Goal: Task Accomplishment & Management: Complete application form

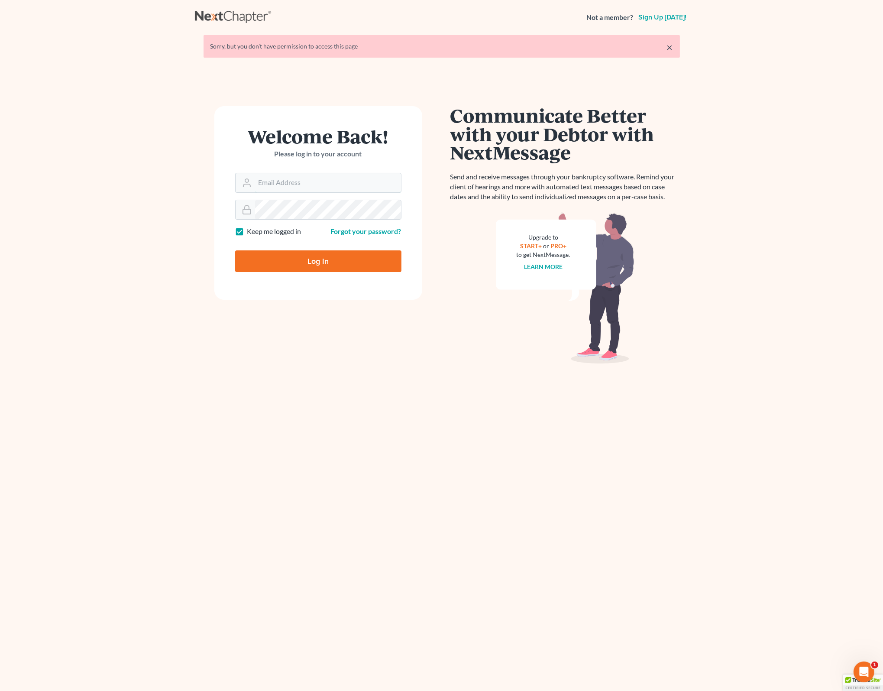
type input "[EMAIL_ADDRESS][DOMAIN_NAME]"
click at [301, 252] on input "Log In" at bounding box center [318, 261] width 166 height 22
type input "Thinking..."
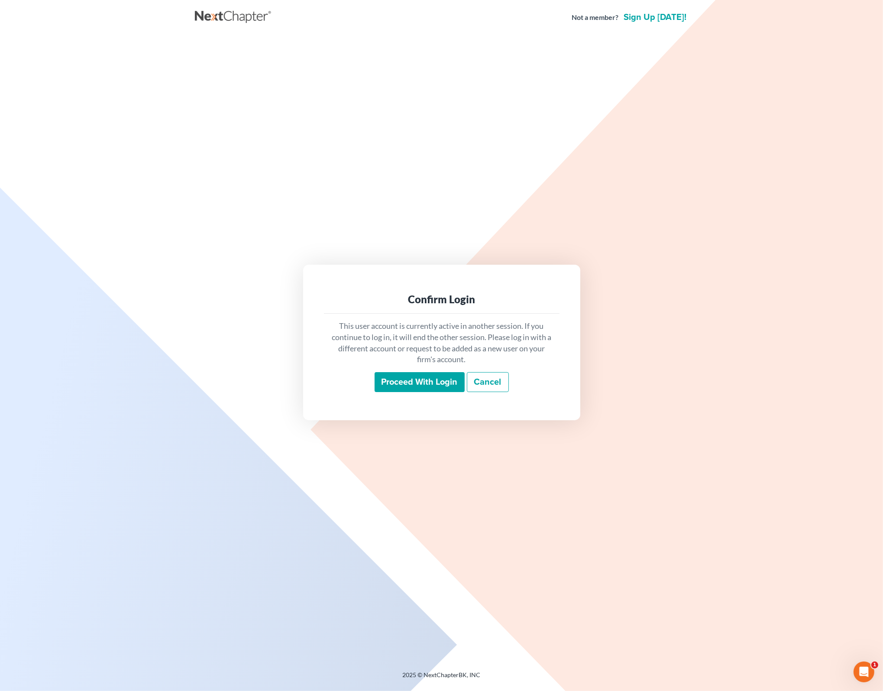
click at [428, 381] on input "Proceed with login" at bounding box center [420, 382] width 90 height 20
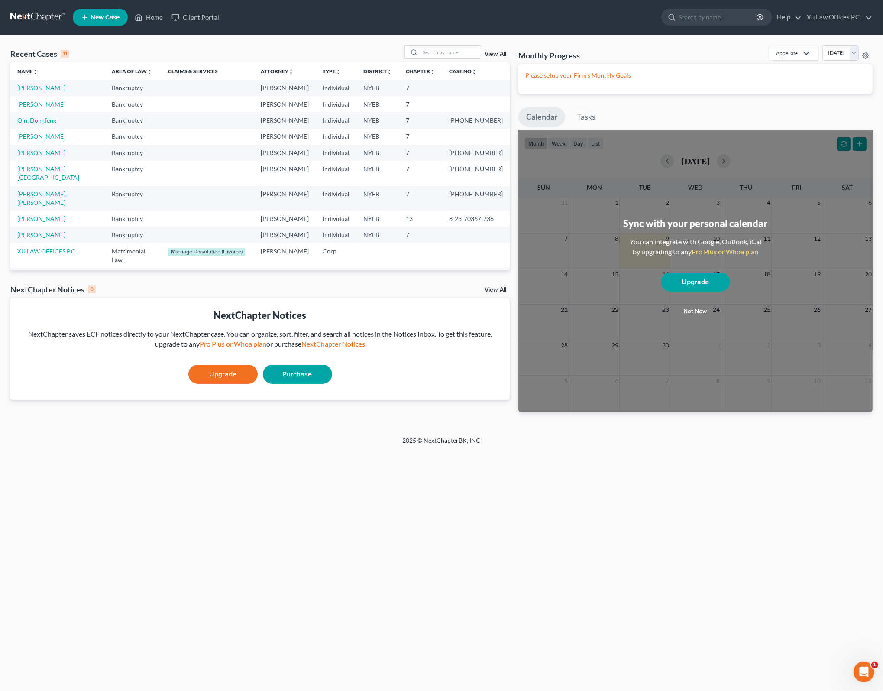
click at [29, 106] on link "[PERSON_NAME]" at bounding box center [41, 103] width 48 height 7
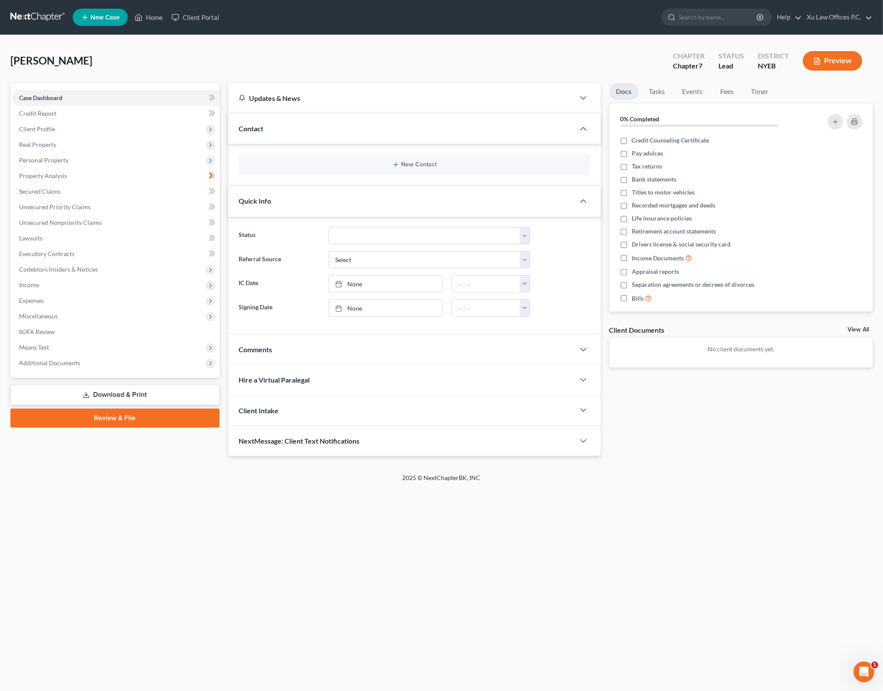
click at [413, 46] on div "Lin, Feng Upgraded Chapter Chapter 7 Status Lead District NYEB Preview" at bounding box center [441, 64] width 862 height 38
click at [60, 122] on span "Client Profile" at bounding box center [115, 129] width 207 height 16
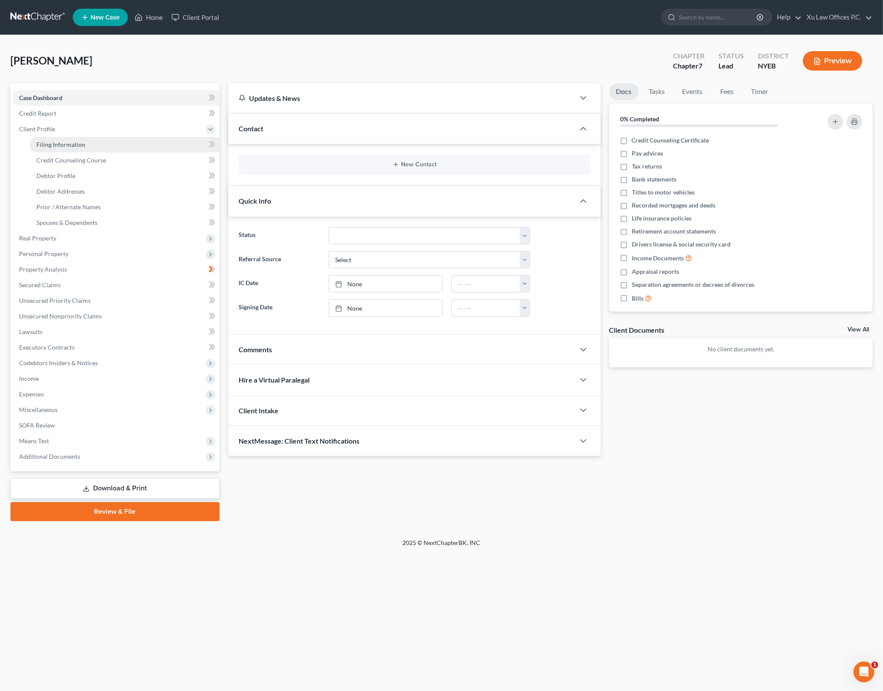
click at [123, 147] on link "Filing Information" at bounding box center [124, 145] width 190 height 16
select select "1"
select select "0"
select select "35"
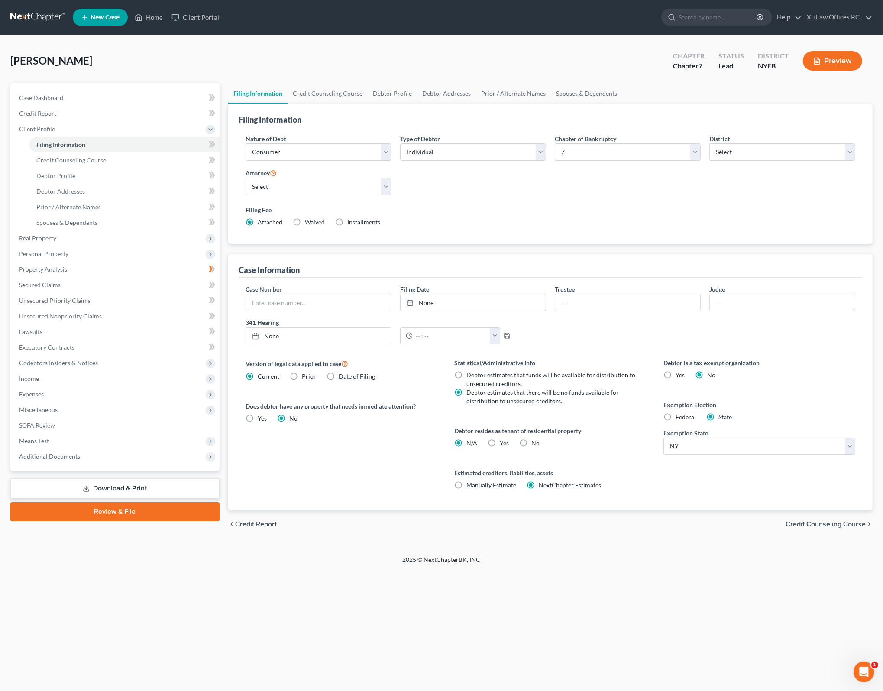
click at [554, 202] on div "Filing Fee Attached Waived Waived Installments Installments" at bounding box center [550, 218] width 618 height 32
click at [419, 42] on div "Lin, Feng Upgraded Chapter Chapter 7 Status Lead District NYEB Preview Petition…" at bounding box center [441, 295] width 883 height 520
click at [482, 200] on div "Nature of Debt Select Business Consumer Other Nature of Business Select Clearin…" at bounding box center [550, 184] width 618 height 100
click at [147, 164] on link "Credit Counseling Course" at bounding box center [124, 160] width 190 height 16
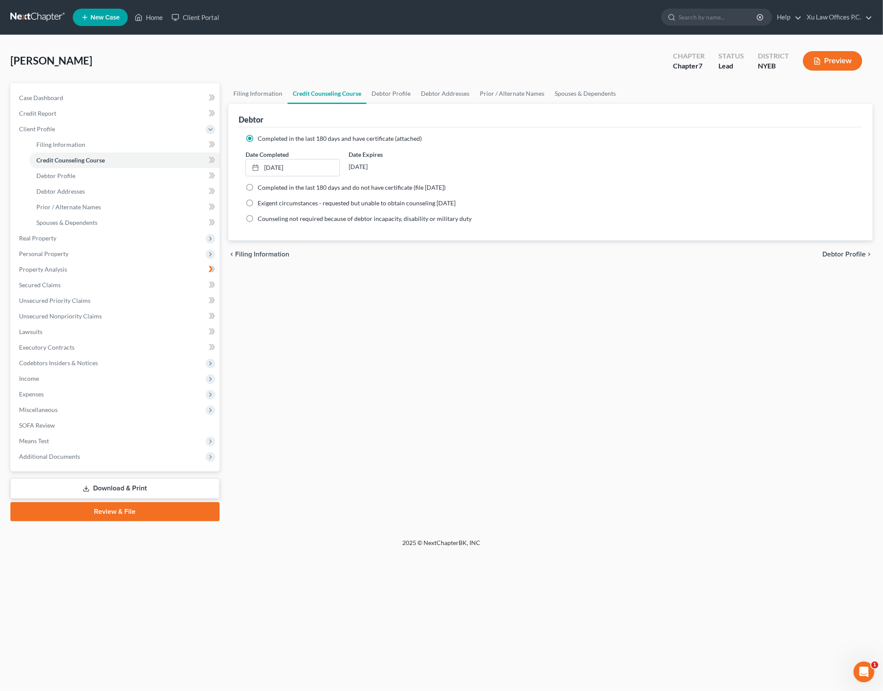
click at [457, 412] on div "Filing Information Credit Counseling Course Debtor Profile Debtor Addresses Pri…" at bounding box center [550, 302] width 653 height 438
click at [277, 165] on link "3/5/2025" at bounding box center [293, 167] width 94 height 16
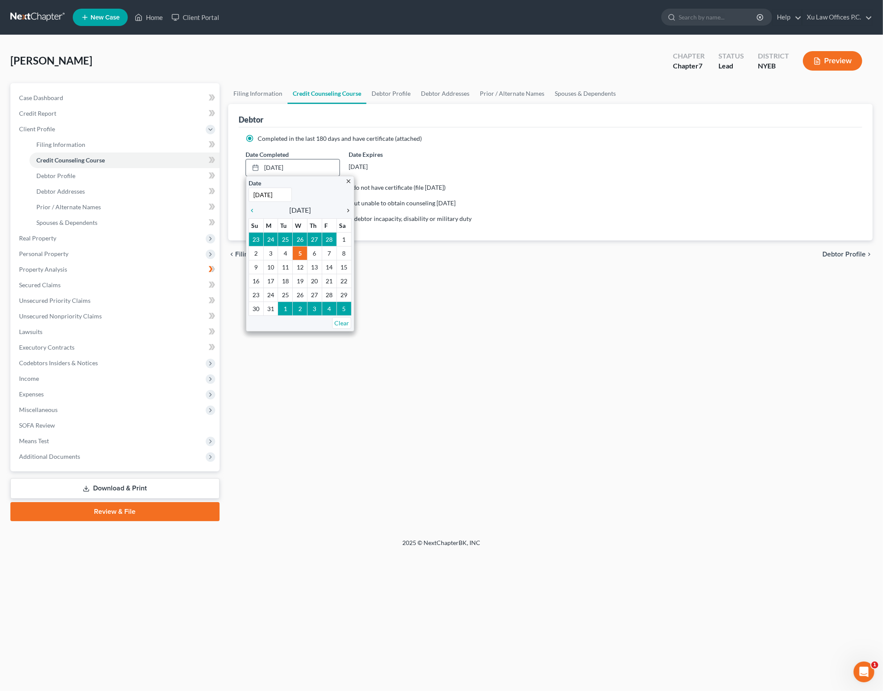
click at [346, 209] on icon "chevron_right" at bounding box center [345, 210] width 11 height 7
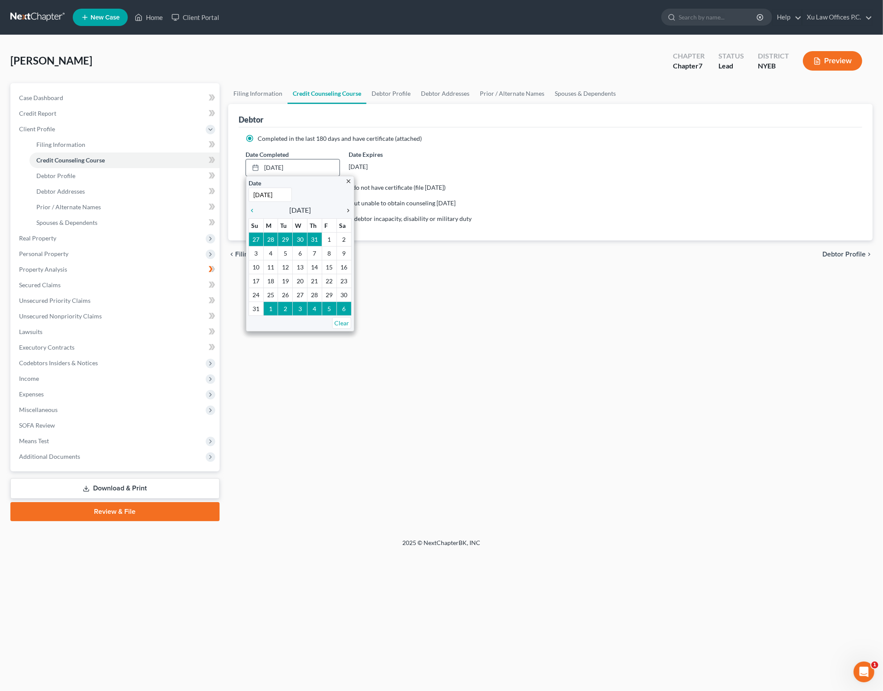
click at [346, 209] on icon "chevron_right" at bounding box center [345, 210] width 11 height 7
click at [252, 209] on icon "chevron_left" at bounding box center [254, 210] width 11 height 7
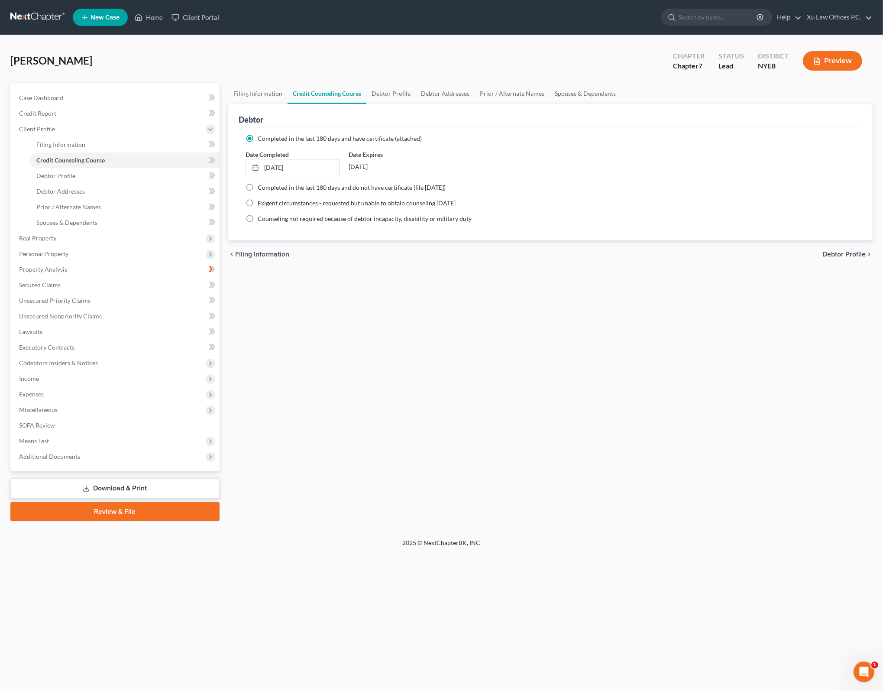
click at [394, 290] on div "Filing Information Credit Counseling Course Debtor Profile Debtor Addresses Pri…" at bounding box center [550, 302] width 653 height 438
click at [437, 304] on div "Filing Information Credit Counseling Course Debtor Profile Debtor Addresses Pri…" at bounding box center [550, 302] width 653 height 438
click at [388, 136] on span "Completed in the last 180 days and have certificate (attached)" at bounding box center [340, 138] width 164 height 7
click at [267, 136] on input "Completed in the last 180 days and have certificate (attached)" at bounding box center [264, 137] width 6 height 6
click at [402, 328] on div "Filing Information Credit Counseling Course Debtor Profile Debtor Addresses Pri…" at bounding box center [550, 302] width 653 height 438
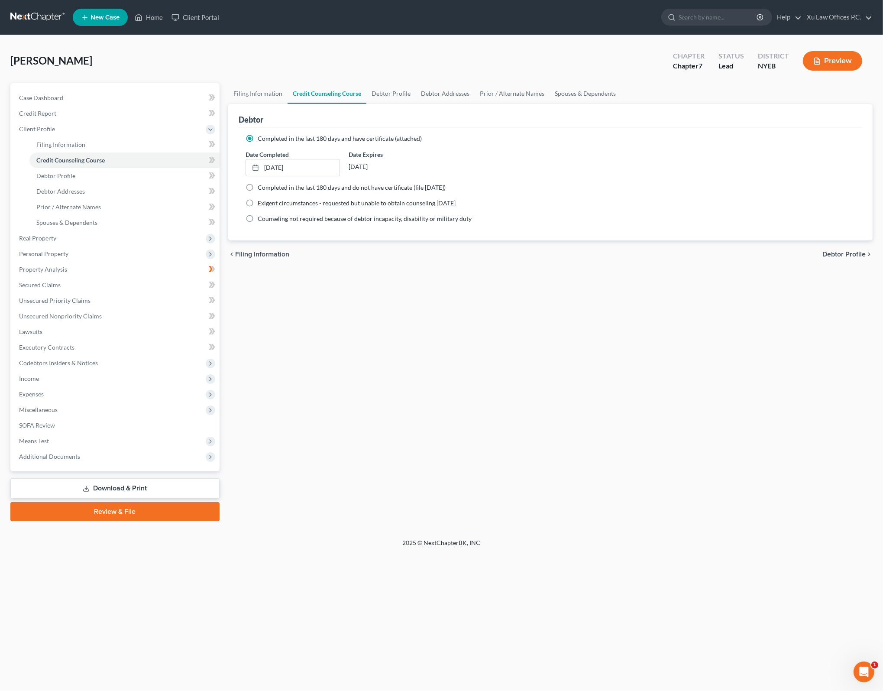
click at [434, 291] on div "Filing Information Credit Counseling Course Debtor Profile Debtor Addresses Pri…" at bounding box center [550, 302] width 653 height 438
click at [433, 316] on div "Filing Information Credit Counseling Course Debtor Profile Debtor Addresses Pri…" at bounding box center [550, 302] width 653 height 438
click at [839, 255] on span "Debtor Profile" at bounding box center [843, 254] width 43 height 7
select select "3"
select select "0"
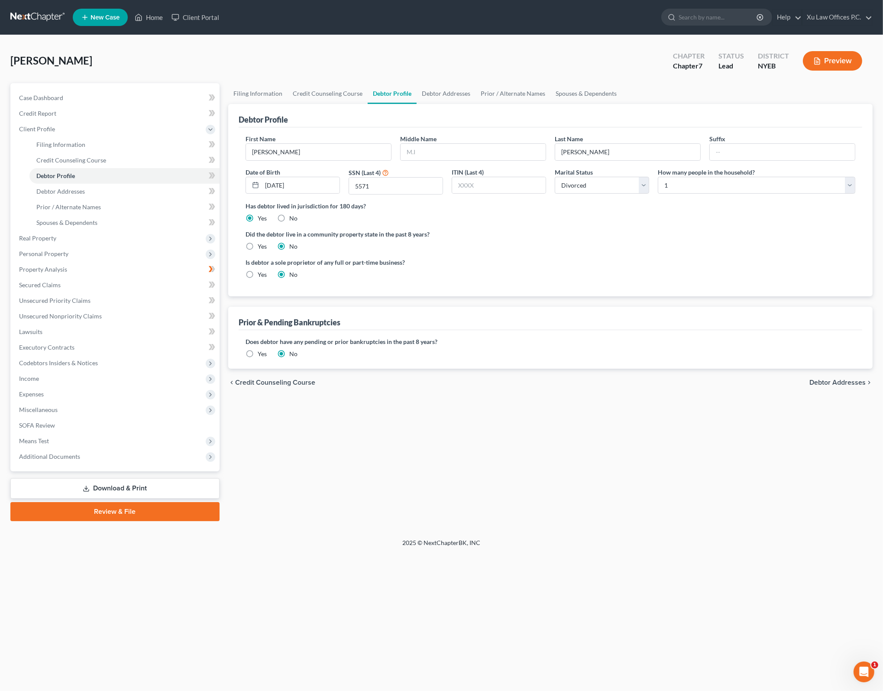
click at [473, 459] on div "Filing Information Credit Counseling Course Debtor Profile Debtor Addresses Pri…" at bounding box center [550, 302] width 653 height 438
